Goal: Information Seeking & Learning: Learn about a topic

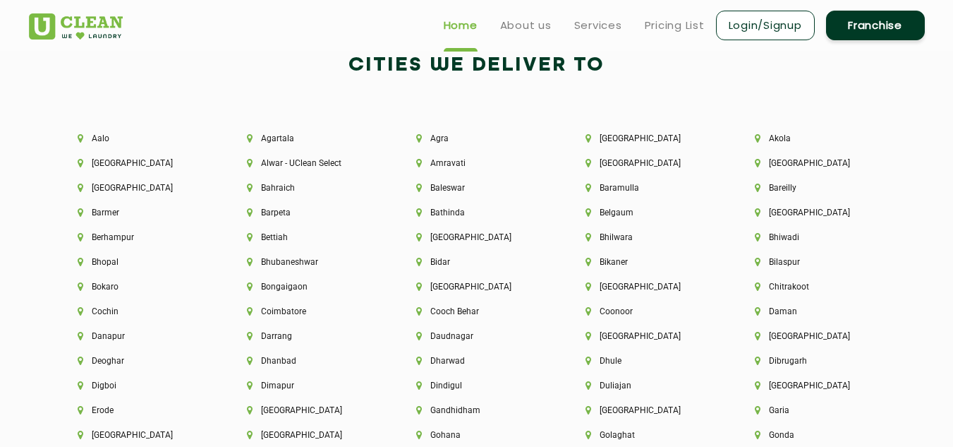
scroll to position [2975, 0]
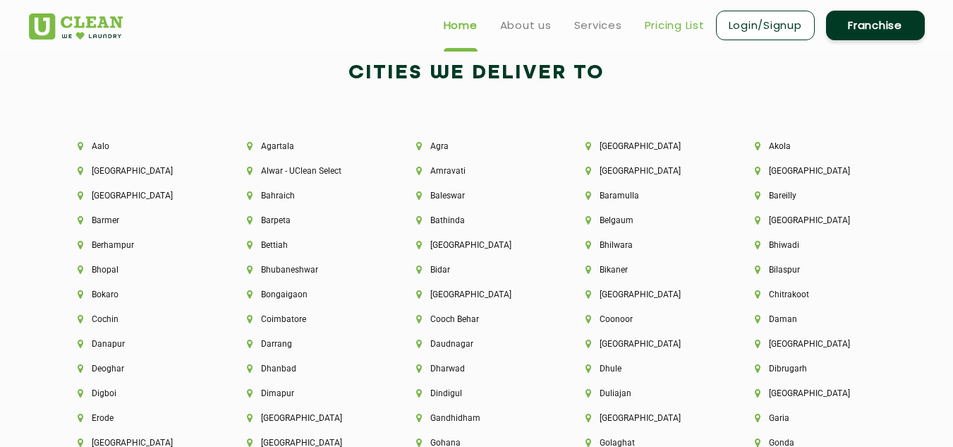
click at [664, 26] on link "Pricing List" at bounding box center [675, 25] width 60 height 17
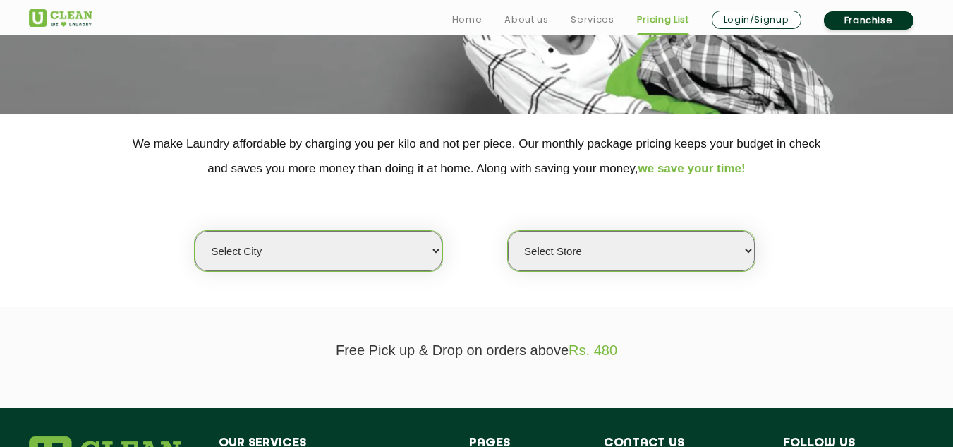
scroll to position [258, 0]
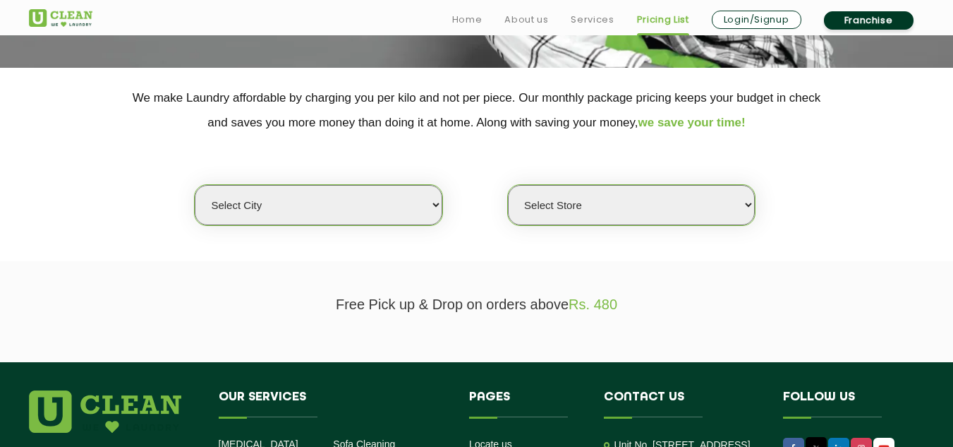
click at [374, 210] on select "Select city [GEOGRAPHIC_DATA] [GEOGRAPHIC_DATA] [GEOGRAPHIC_DATA] [GEOGRAPHIC_D…" at bounding box center [318, 205] width 247 height 40
select select "1"
click at [195, 185] on select "Select city [GEOGRAPHIC_DATA] [GEOGRAPHIC_DATA] [GEOGRAPHIC_DATA] [GEOGRAPHIC_D…" at bounding box center [318, 205] width 247 height 40
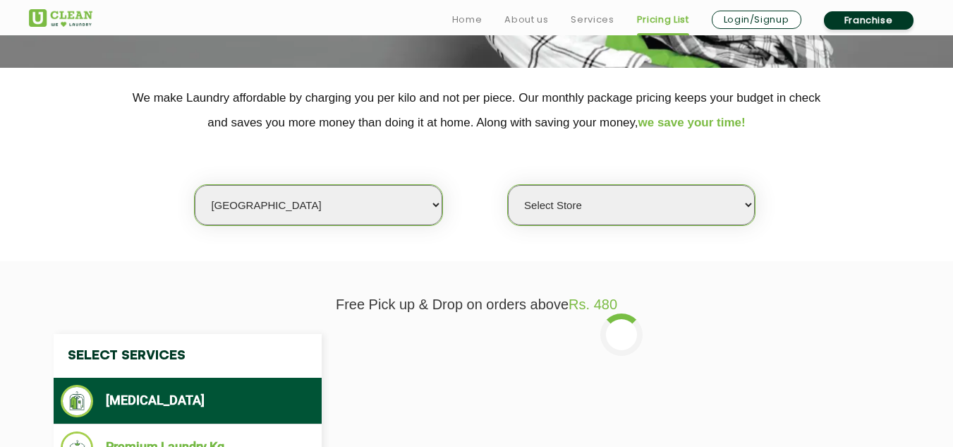
click at [600, 200] on select "Select Store [GEOGRAPHIC_DATA] [GEOGRAPHIC_DATA] 2 [GEOGRAPHIC_DATA] [GEOGRAPHI…" at bounding box center [631, 205] width 247 height 40
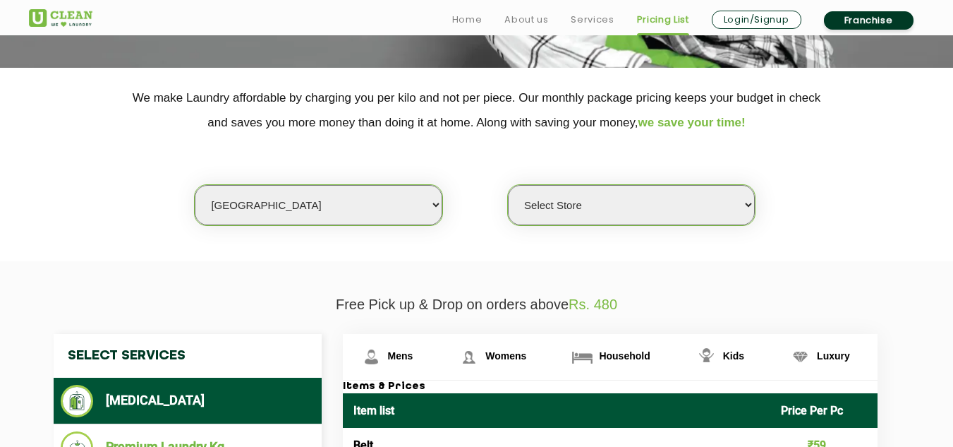
select select "52"
click at [508, 185] on select "Select Store [GEOGRAPHIC_DATA] [GEOGRAPHIC_DATA] 2 [GEOGRAPHIC_DATA] [GEOGRAPHI…" at bounding box center [631, 205] width 247 height 40
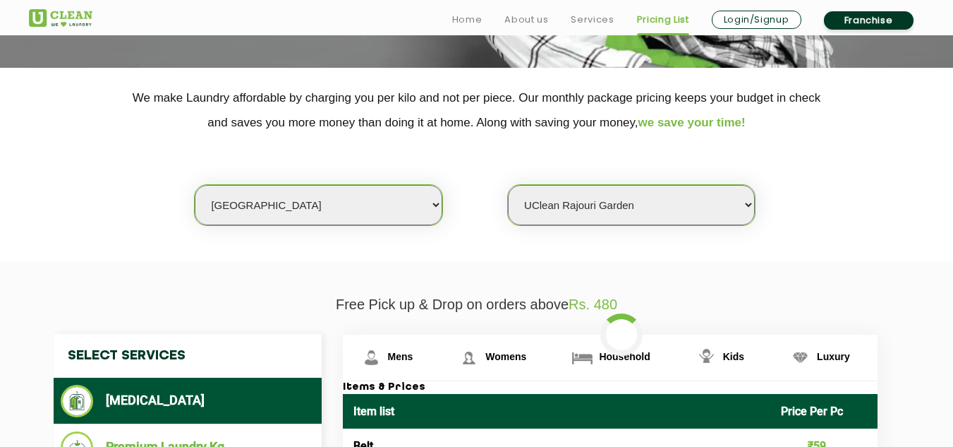
click at [637, 210] on select "Select Store [GEOGRAPHIC_DATA] [GEOGRAPHIC_DATA] 2 [GEOGRAPHIC_DATA] [GEOGRAPHI…" at bounding box center [631, 205] width 247 height 40
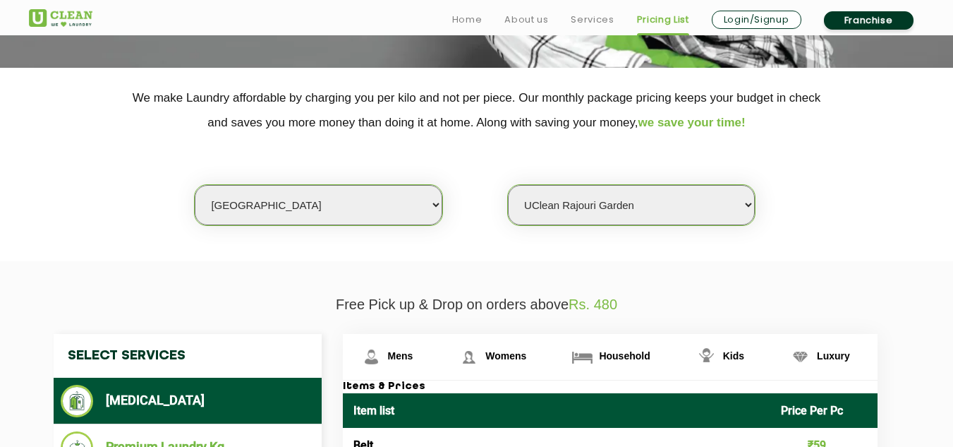
click at [508, 185] on select "Select Store [GEOGRAPHIC_DATA] [GEOGRAPHIC_DATA] 2 [GEOGRAPHIC_DATA] [GEOGRAPHI…" at bounding box center [631, 205] width 247 height 40
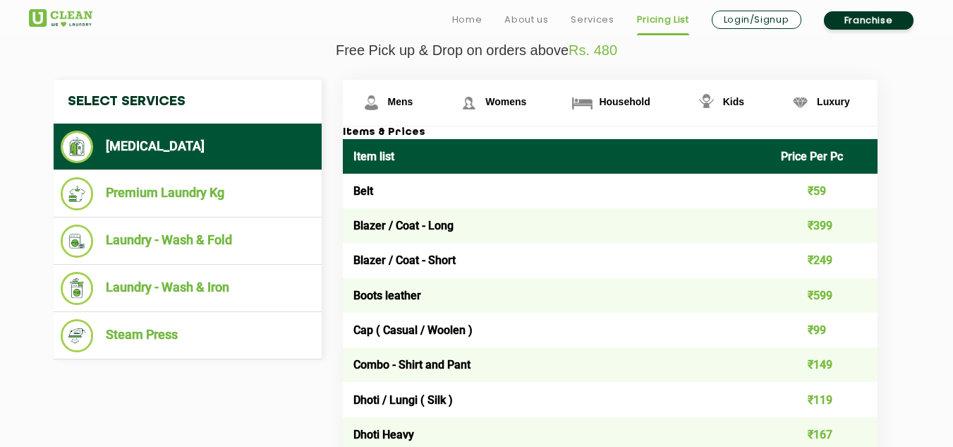
scroll to position [515, 0]
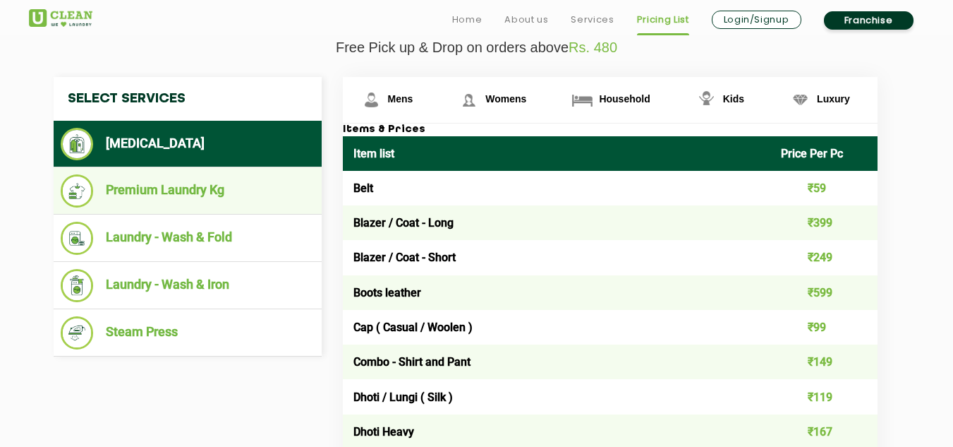
click at [175, 195] on li "Premium Laundry Kg" at bounding box center [188, 190] width 254 height 33
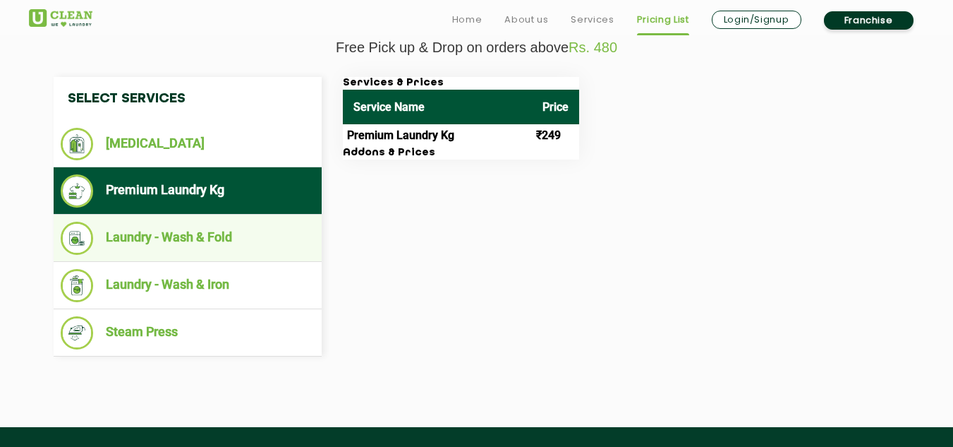
click at [199, 231] on li "Laundry - Wash & Fold" at bounding box center [188, 238] width 254 height 33
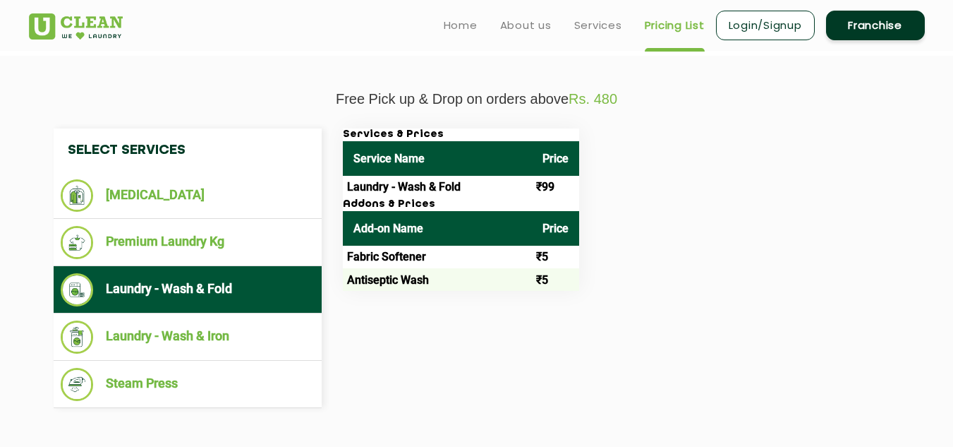
scroll to position [462, 0]
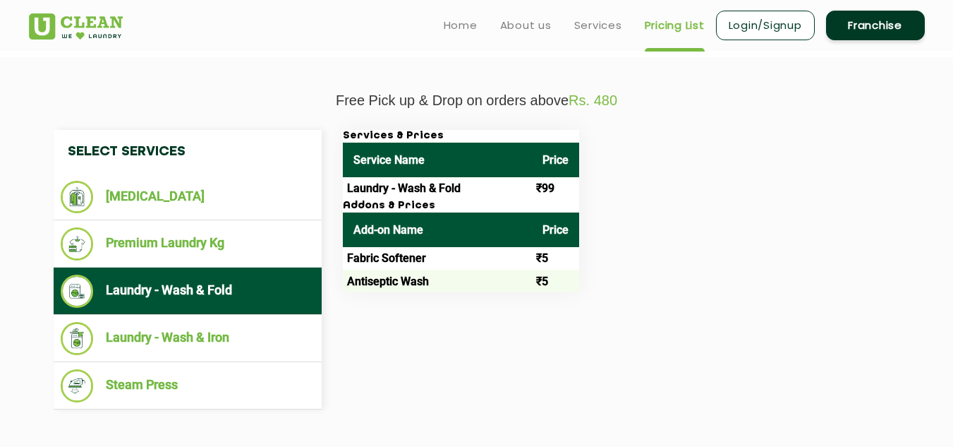
click at [539, 198] on td "₹99" at bounding box center [555, 188] width 47 height 23
drag, startPoint x: 539, startPoint y: 198, endPoint x: 516, endPoint y: 189, distance: 24.4
click at [516, 189] on tr "Laundry - Wash & Fold ₹99" at bounding box center [461, 188] width 236 height 23
click at [516, 189] on td "Laundry - Wash & Fold" at bounding box center [437, 188] width 189 height 23
drag, startPoint x: 516, startPoint y: 189, endPoint x: 550, endPoint y: 190, distance: 33.2
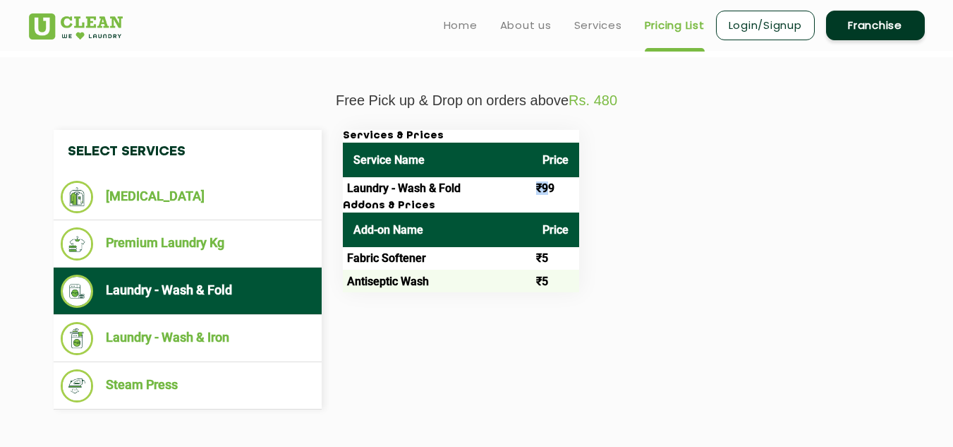
click at [550, 190] on tr "Laundry - Wash & Fold ₹99" at bounding box center [461, 188] width 236 height 23
click at [550, 190] on td "₹99" at bounding box center [555, 188] width 47 height 23
drag, startPoint x: 550, startPoint y: 190, endPoint x: 363, endPoint y: 192, distance: 187.0
click at [363, 192] on tr "Laundry - Wash & Fold ₹99" at bounding box center [461, 188] width 236 height 23
click at [363, 192] on td "Laundry - Wash & Fold" at bounding box center [437, 188] width 189 height 23
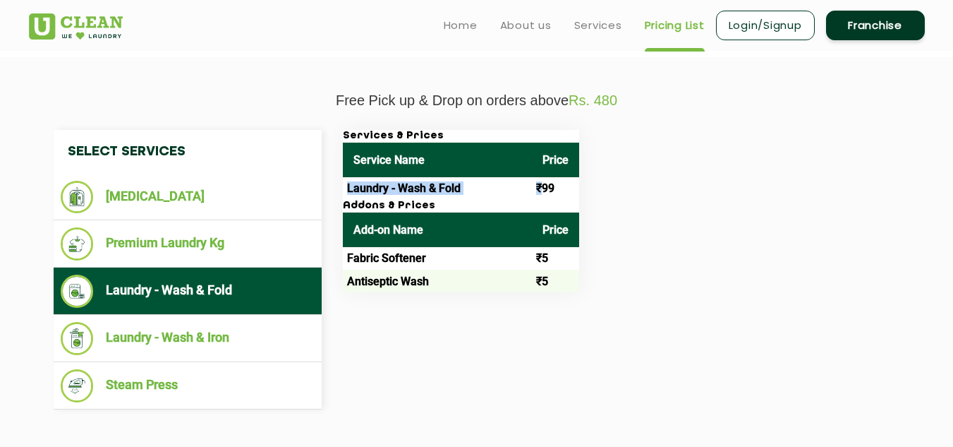
drag, startPoint x: 363, startPoint y: 192, endPoint x: 534, endPoint y: 177, distance: 172.1
click at [534, 177] on tr "Laundry - Wash & Fold ₹99" at bounding box center [461, 188] width 236 height 23
click at [534, 177] on td "₹99" at bounding box center [555, 188] width 47 height 23
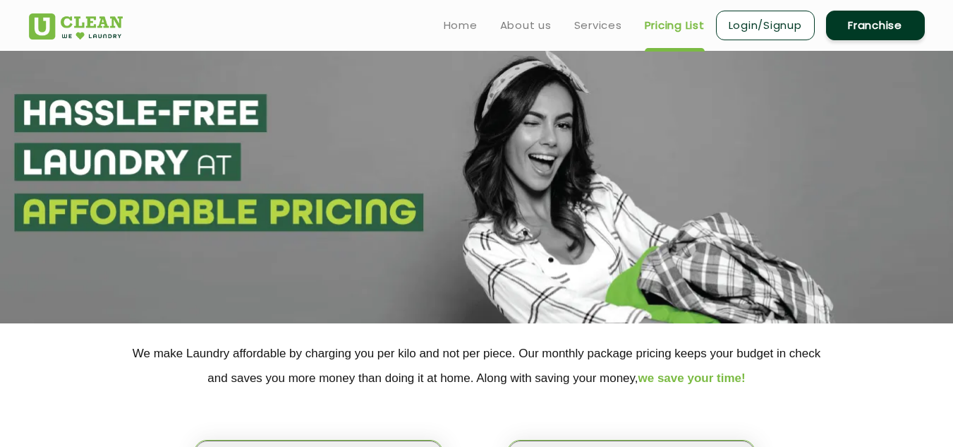
scroll to position [0, 0]
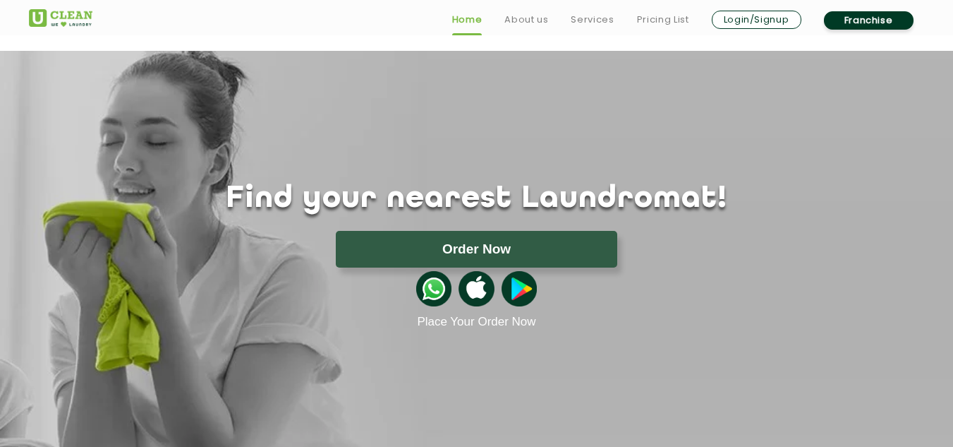
scroll to position [2083, 0]
